Goal: Navigation & Orientation: Find specific page/section

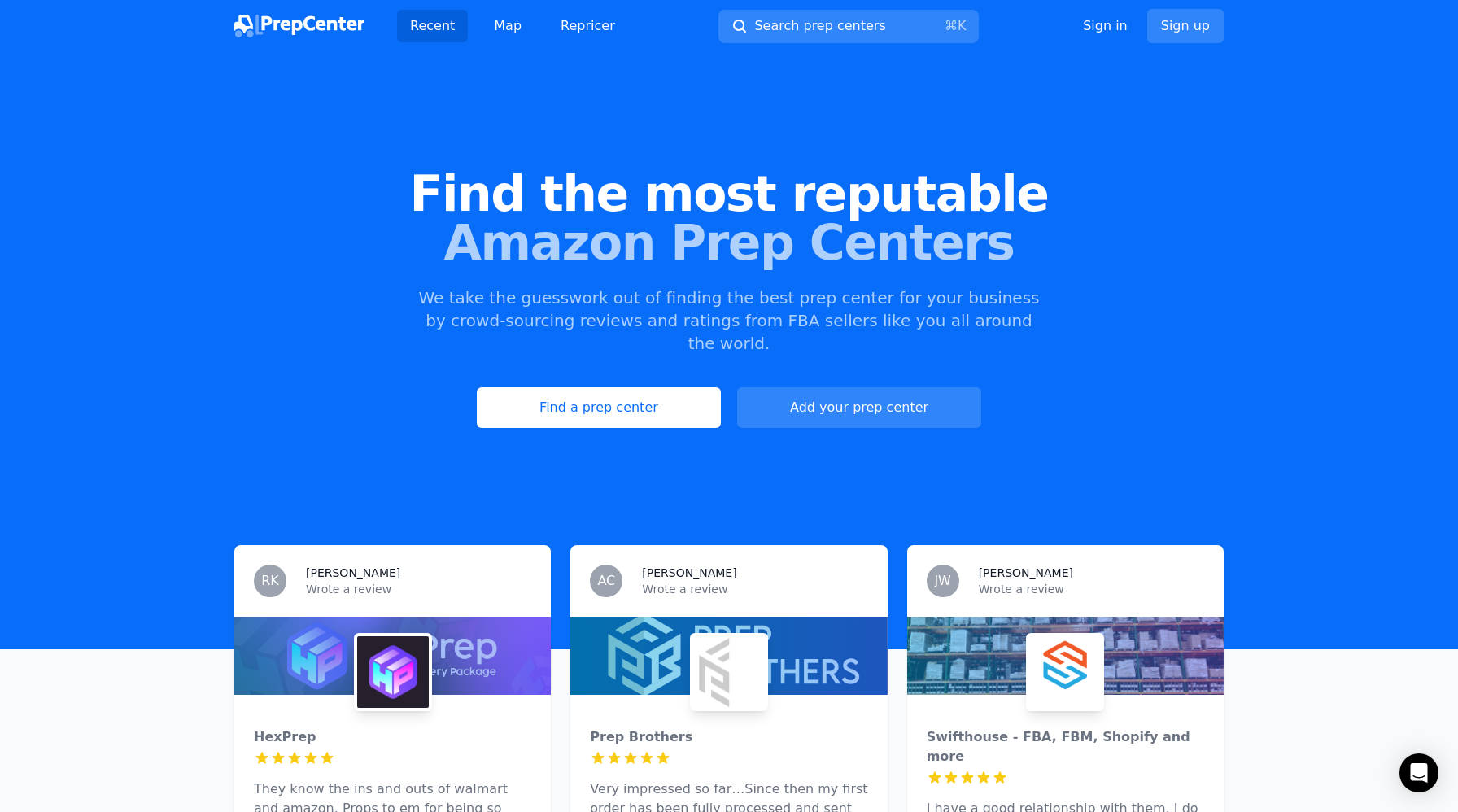
click at [422, 636] on img at bounding box center [393, 672] width 72 height 72
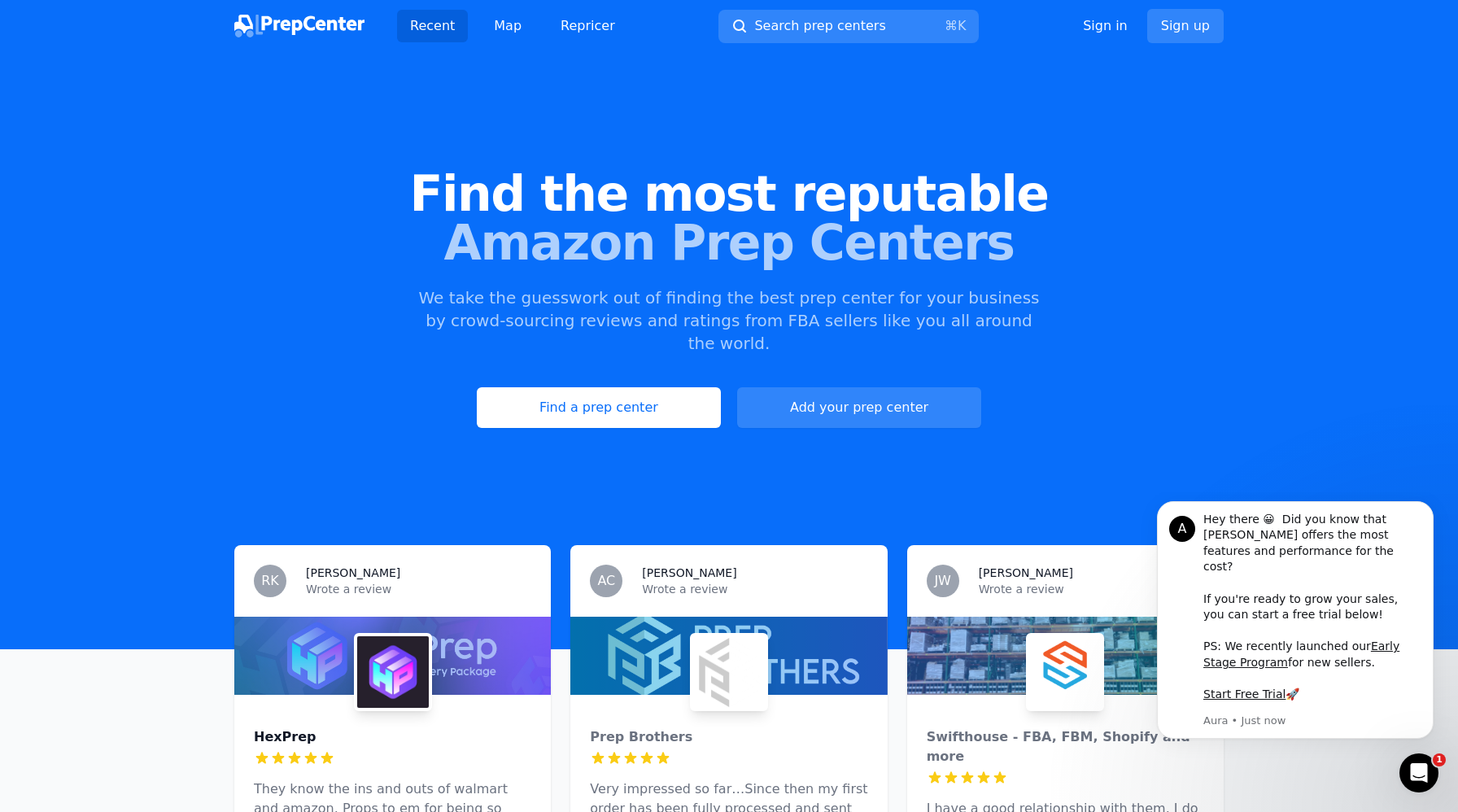
click at [525, 727] on div "HexPrep" at bounding box center [393, 736] width 278 height 20
